Goal: Find specific page/section: Find specific page/section

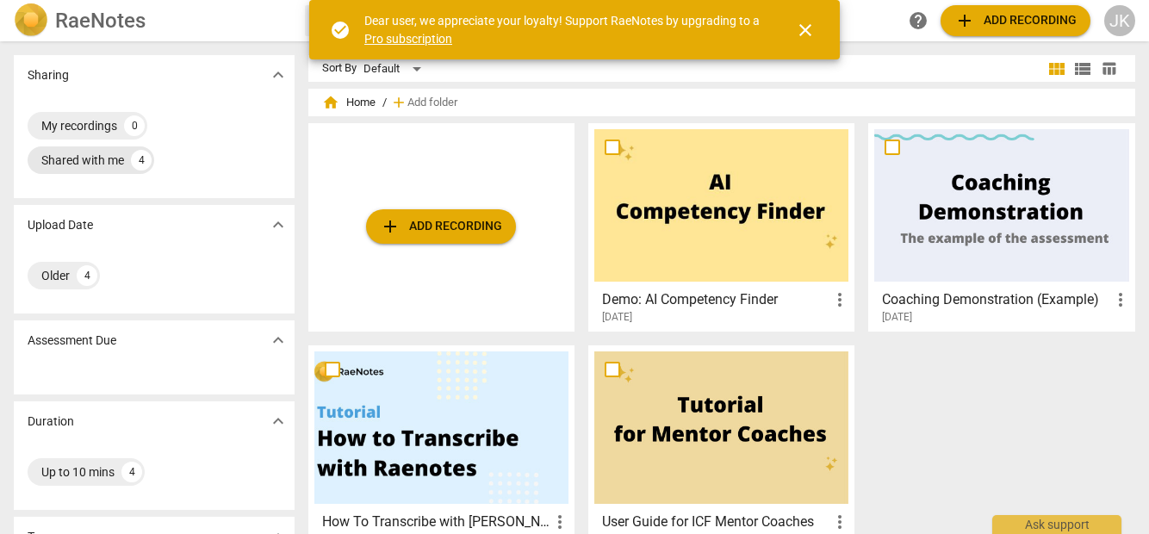
click at [113, 157] on div "Shared with me" at bounding box center [82, 160] width 83 height 17
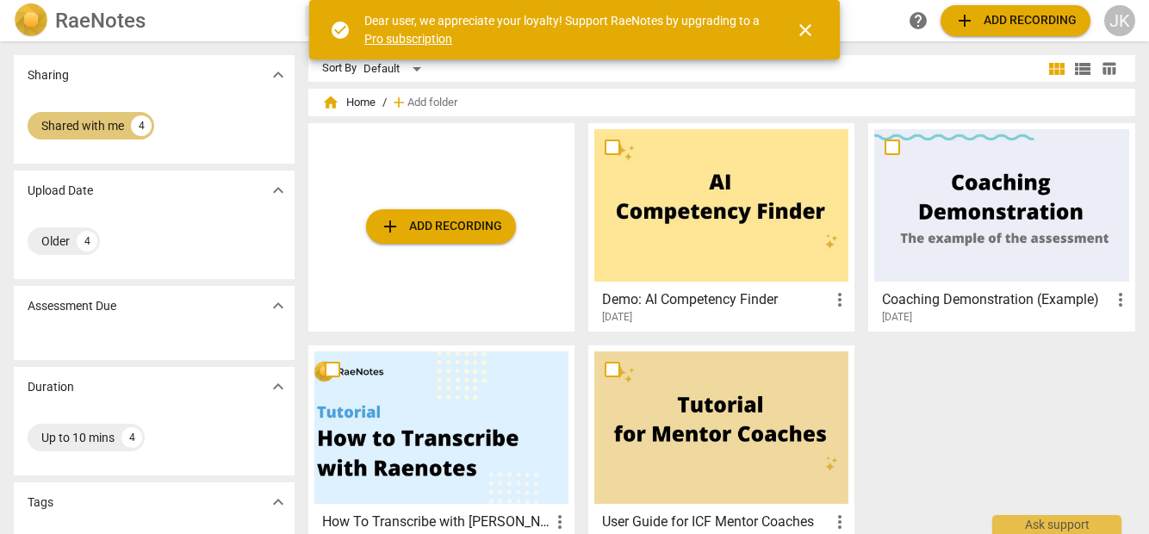
click at [116, 126] on div "Shared with me" at bounding box center [82, 125] width 83 height 17
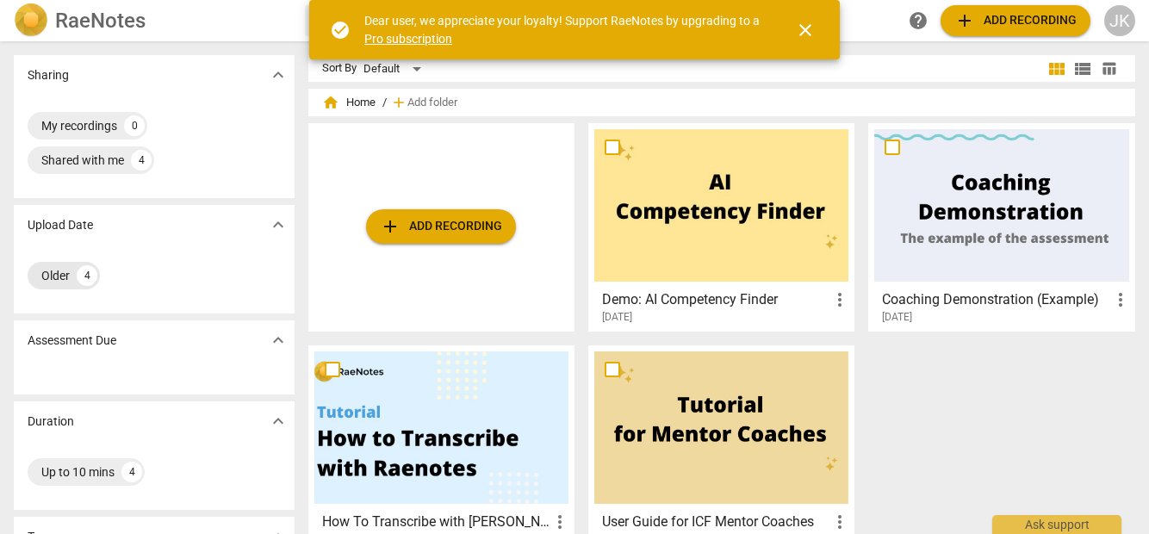
click at [67, 281] on div "Older" at bounding box center [55, 275] width 28 height 17
click at [815, 32] on span "close" at bounding box center [804, 30] width 41 height 21
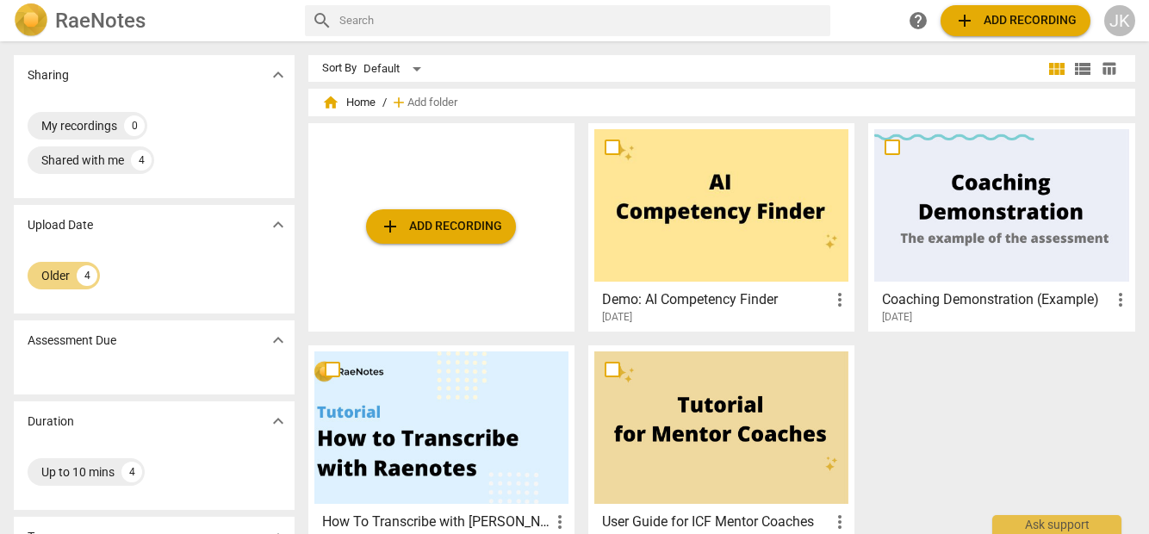
scroll to position [241, 0]
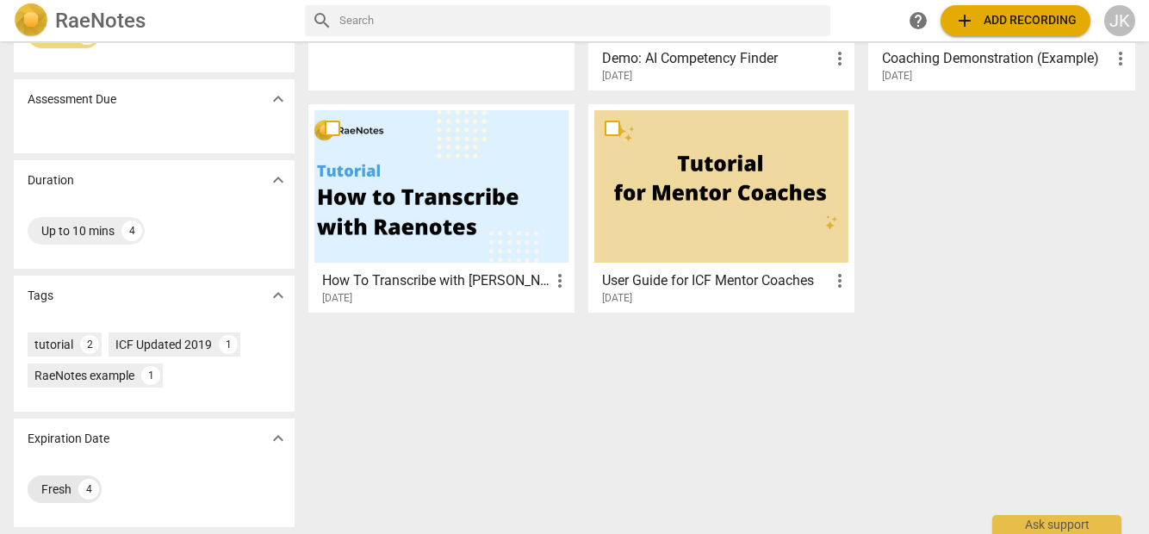
click at [69, 487] on div "Fresh" at bounding box center [56, 488] width 30 height 17
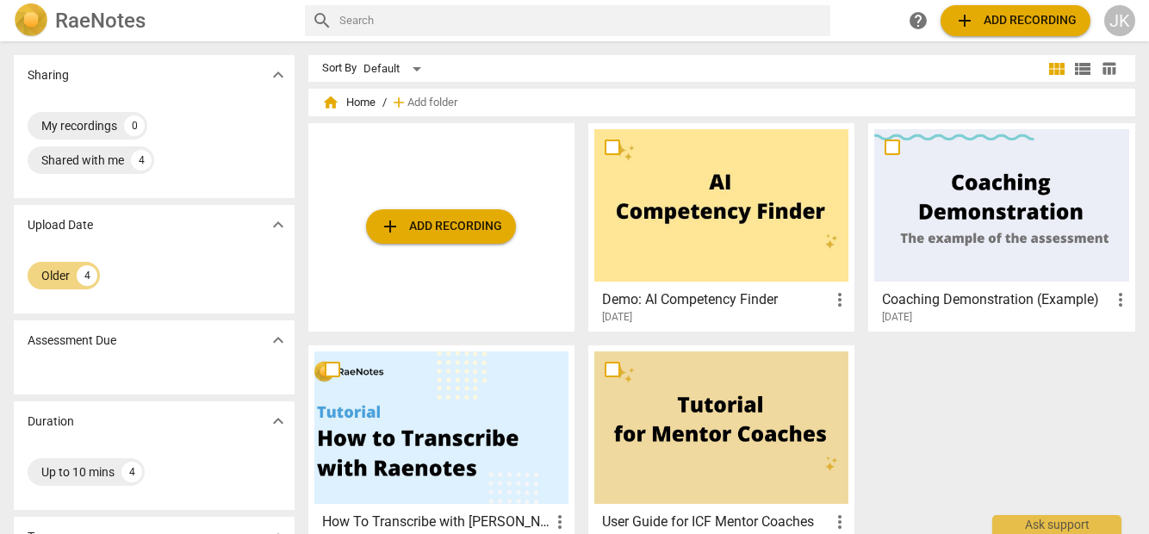
click at [157, 150] on div "My recordings 0 Shared with me 4" at bounding box center [154, 142] width 253 height 69
click at [144, 158] on div "4" at bounding box center [141, 160] width 21 height 21
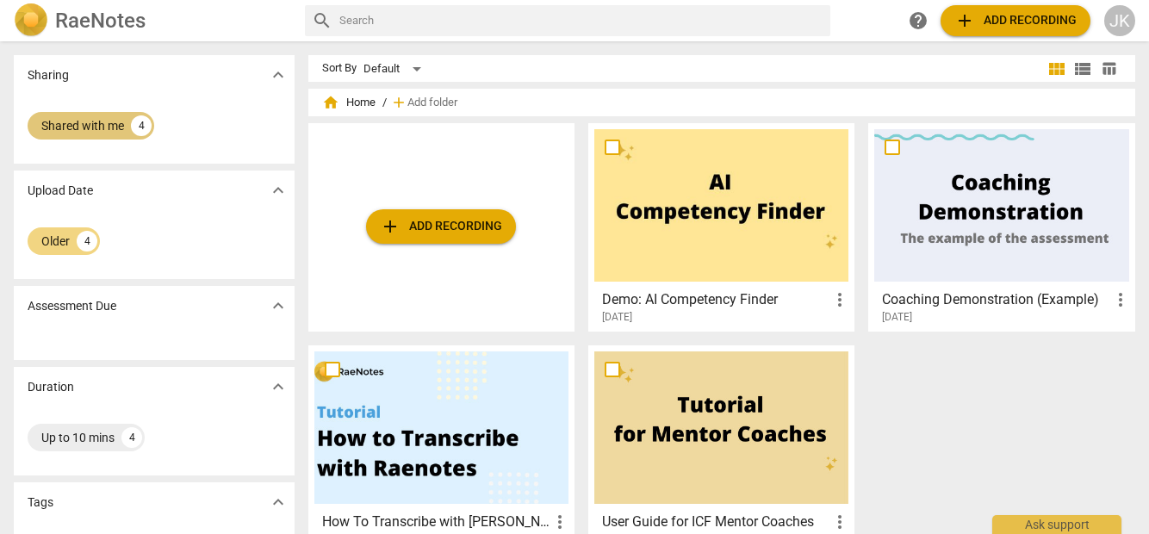
click at [143, 116] on div "4" at bounding box center [141, 125] width 21 height 21
